Goal: Task Accomplishment & Management: Manage account settings

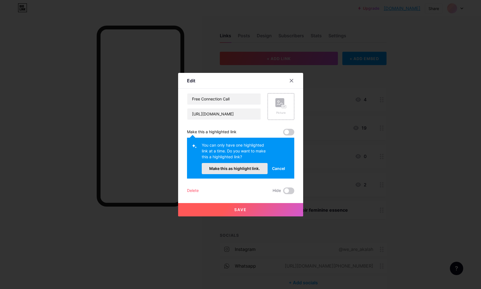
click at [246, 168] on span "Make this as highlight link." at bounding box center [234, 168] width 51 height 5
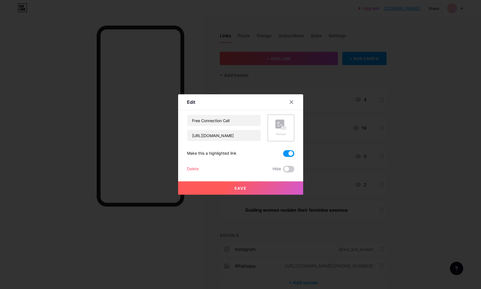
click at [249, 188] on button "Save" at bounding box center [240, 187] width 125 height 13
click at [291, 103] on icon at bounding box center [291, 102] width 4 height 4
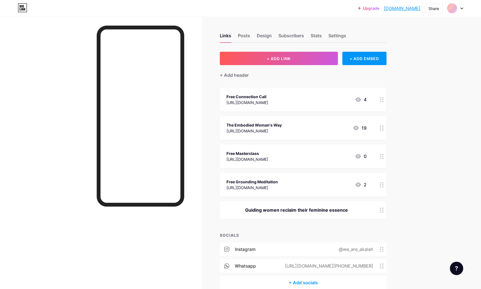
click at [382, 156] on icon at bounding box center [382, 156] width 4 height 5
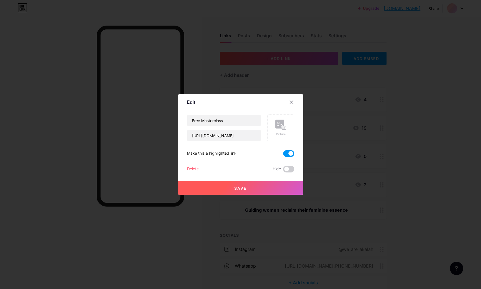
click at [393, 121] on div at bounding box center [240, 144] width 481 height 289
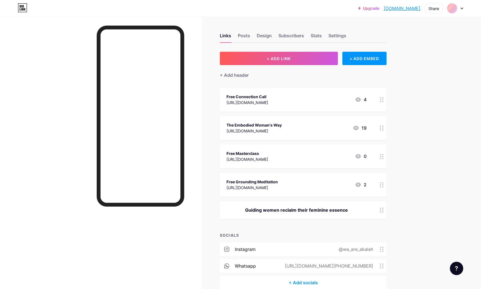
click at [268, 160] on div "[URL][DOMAIN_NAME]" at bounding box center [247, 159] width 42 height 6
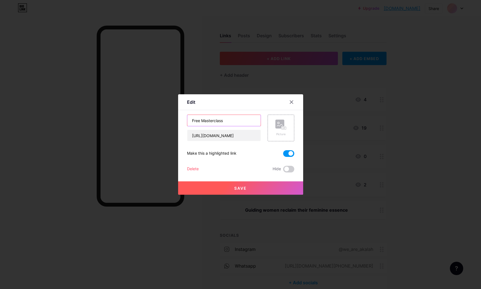
click at [217, 121] on input "Free Masterclass" at bounding box center [223, 120] width 73 height 11
type input "Reclaim Your Feminine Power"
click at [237, 183] on button "Save" at bounding box center [240, 187] width 125 height 13
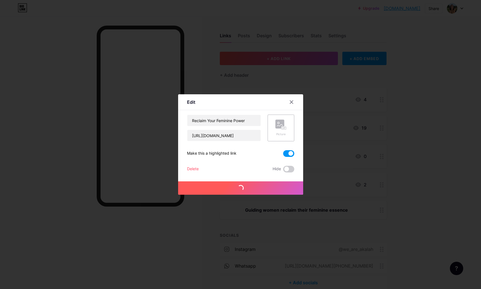
click at [290, 153] on span at bounding box center [288, 153] width 11 height 7
click at [283, 155] on input "checkbox" at bounding box center [283, 155] width 0 height 0
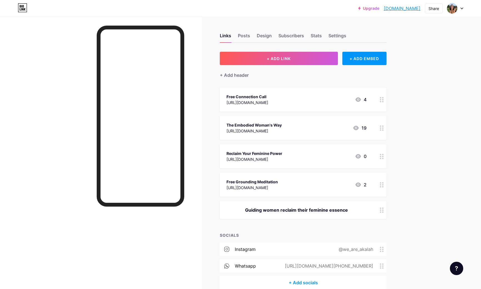
click at [380, 156] on icon at bounding box center [382, 156] width 4 height 5
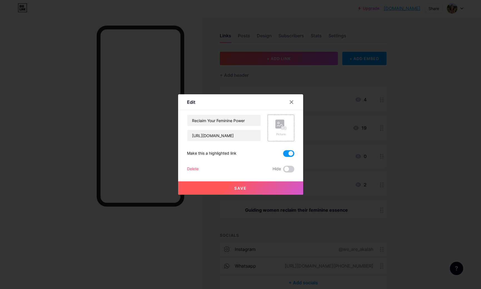
click at [289, 154] on span at bounding box center [288, 153] width 11 height 7
click at [283, 155] on input "checkbox" at bounding box center [283, 155] width 0 height 0
click at [254, 186] on button "Save" at bounding box center [240, 187] width 125 height 13
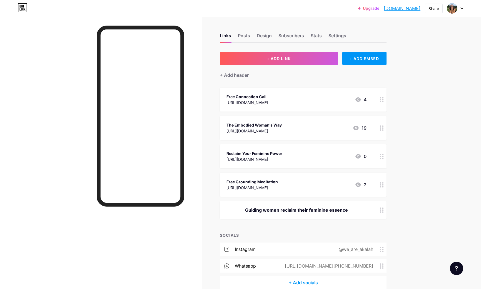
click at [380, 101] on circle at bounding box center [380, 101] width 1 height 1
click at [290, 153] on span at bounding box center [288, 153] width 11 height 7
click at [283, 155] on input "checkbox" at bounding box center [283, 155] width 0 height 0
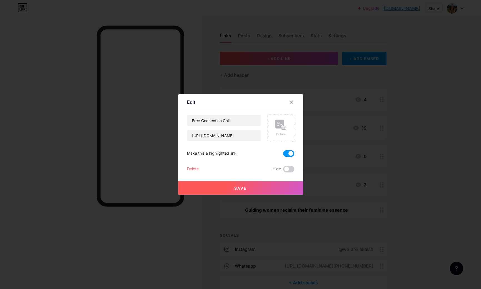
click at [253, 184] on button "Save" at bounding box center [240, 187] width 125 height 13
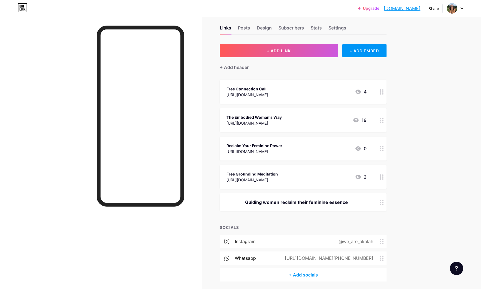
scroll to position [9, 0]
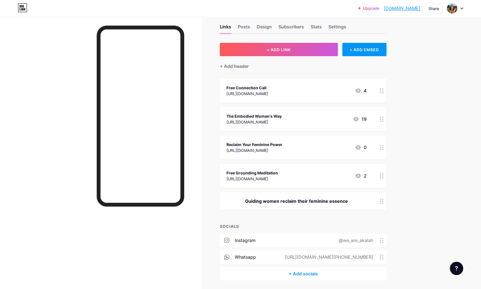
click at [288, 199] on div "Guiding women reclaim their feminine essence" at bounding box center [296, 201] width 140 height 7
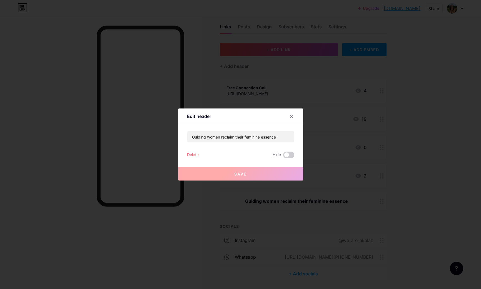
click at [391, 96] on div at bounding box center [240, 144] width 481 height 289
